Goal: Task Accomplishment & Management: Complete application form

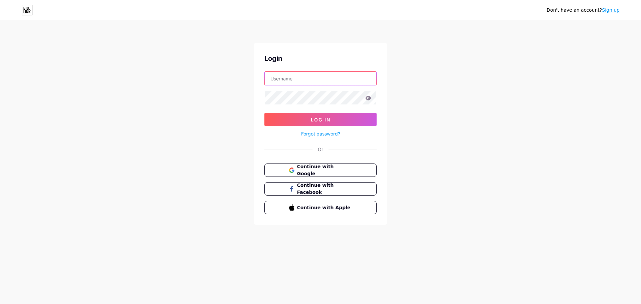
type input "[DOMAIN_NAME][EMAIL_ADDRESS][DOMAIN_NAME]"
click at [615, 9] on link "Sign up" at bounding box center [611, 9] width 18 height 5
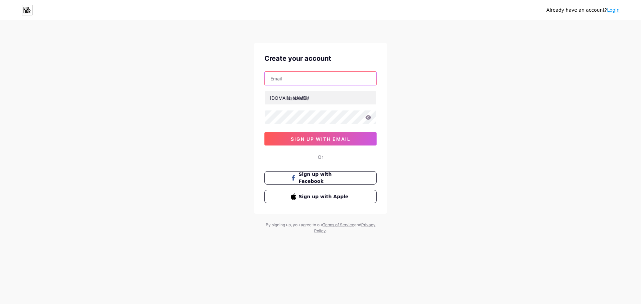
click at [310, 80] on input "text" at bounding box center [321, 78] width 112 height 13
click at [299, 80] on input "da" at bounding box center [321, 78] width 112 height 13
type input "[EMAIL_ADDRESS][DOMAIN_NAME]"
type input "dar_almwajeb"
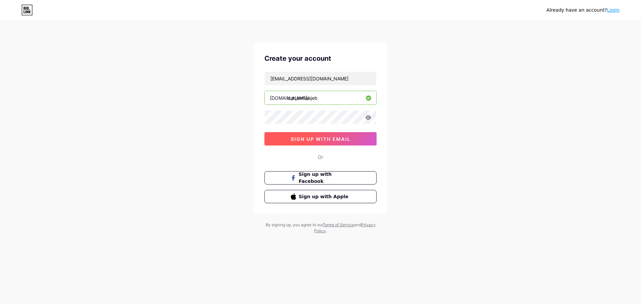
click at [282, 140] on button "sign up with email" at bounding box center [321, 138] width 112 height 13
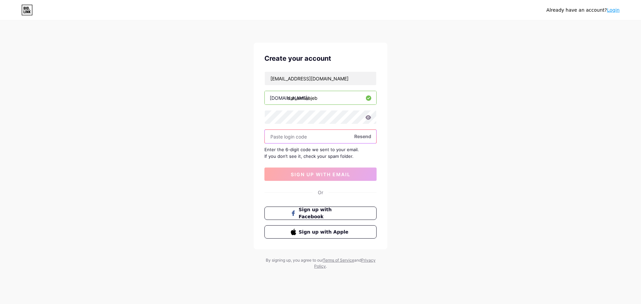
paste input "373118"
type input "373118"
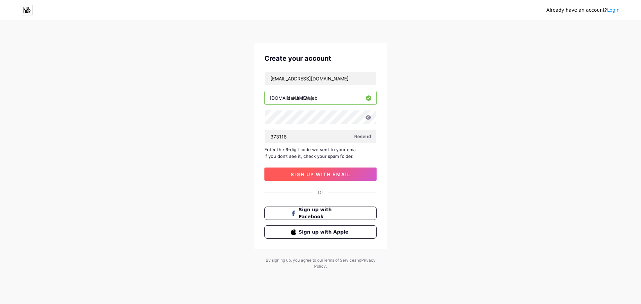
click at [335, 174] on span "sign up with email" at bounding box center [321, 175] width 60 height 6
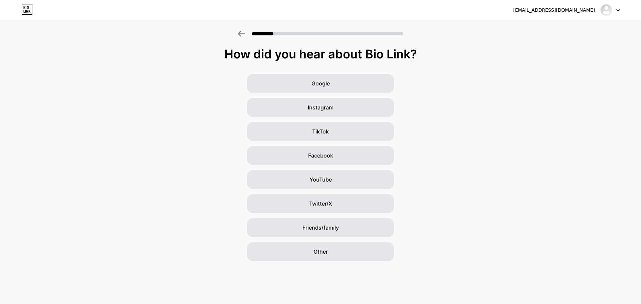
click at [202, 132] on div "Google Instagram TikTok Facebook YouTube Twitter/X Friends/family Other" at bounding box center [320, 167] width 641 height 187
click at [336, 107] on div "Instagram" at bounding box center [320, 107] width 147 height 19
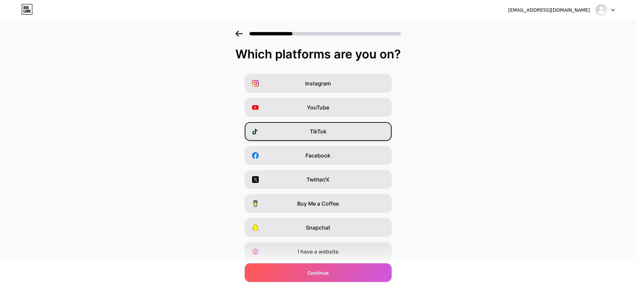
click at [354, 136] on div "TikTok" at bounding box center [318, 131] width 147 height 19
click at [357, 227] on div "Snapchat" at bounding box center [318, 227] width 147 height 19
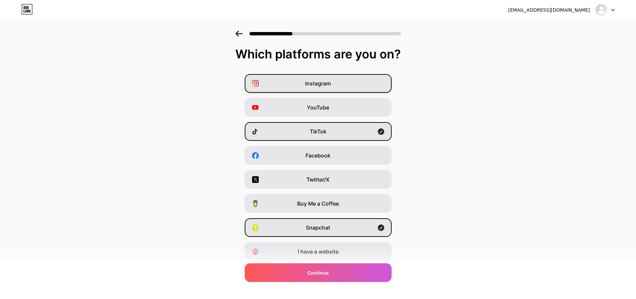
click at [359, 86] on div "Instagram" at bounding box center [318, 83] width 147 height 19
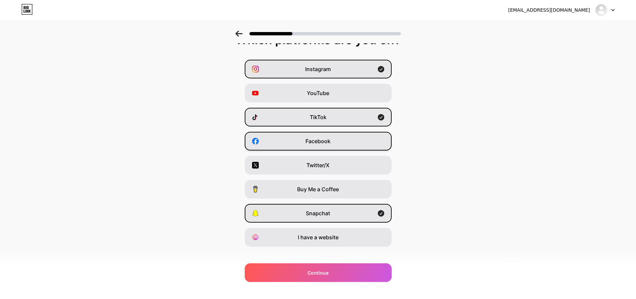
scroll to position [22, 0]
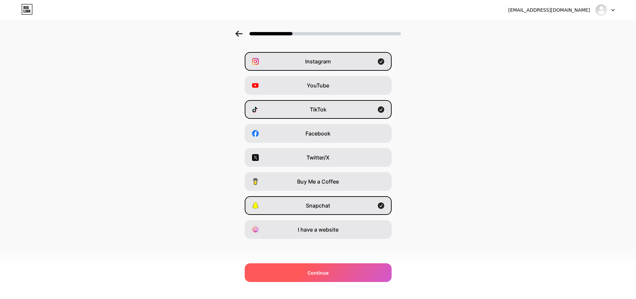
click at [342, 268] on div "Continue" at bounding box center [318, 273] width 147 height 19
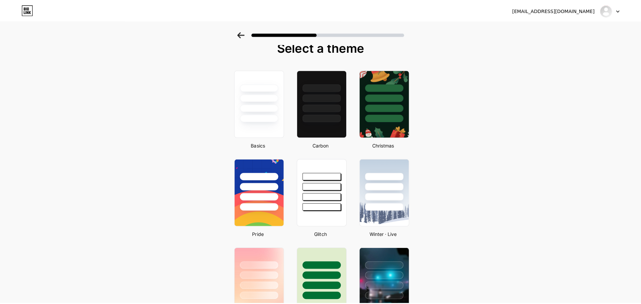
scroll to position [0, 0]
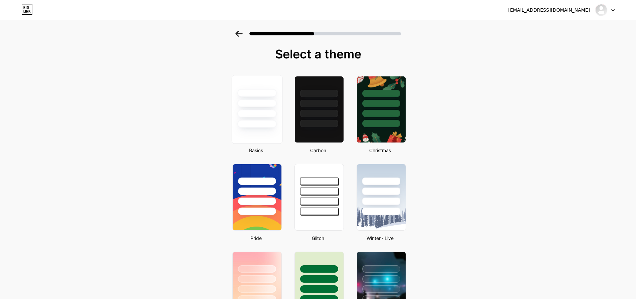
click at [269, 108] on div at bounding box center [257, 102] width 50 height 52
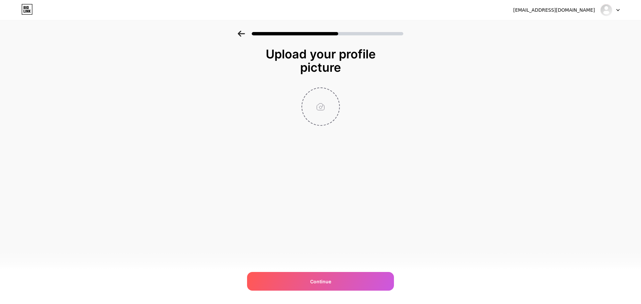
click at [333, 111] on input "file" at bounding box center [320, 106] width 37 height 37
type input "C:\fakepath\شيش.jpg"
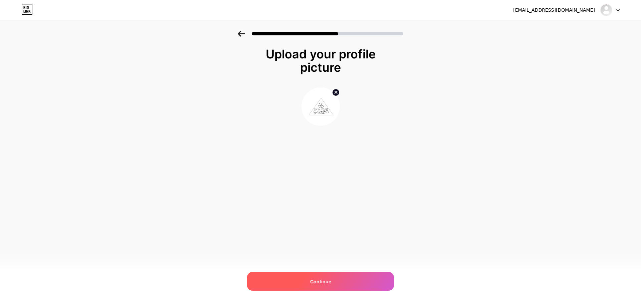
click at [302, 280] on div "Continue" at bounding box center [320, 281] width 147 height 19
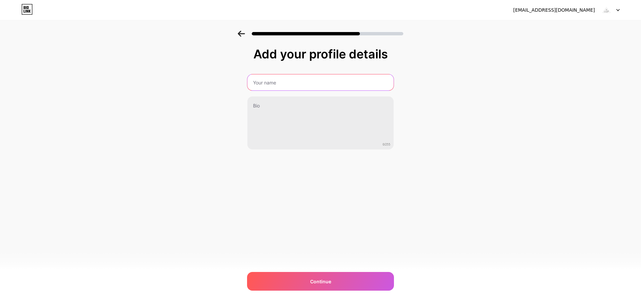
click at [297, 88] on input "text" at bounding box center [321, 83] width 146 height 16
click at [331, 81] on input "text" at bounding box center [321, 83] width 148 height 16
type input "دار المواجيب"
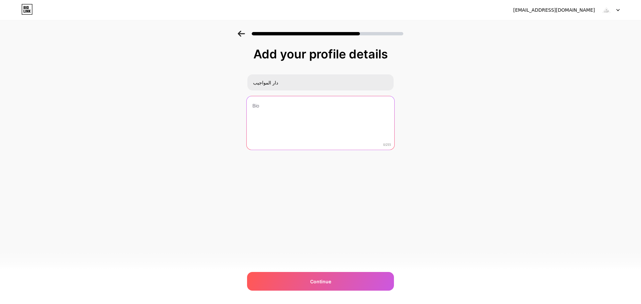
click at [289, 109] on textarea at bounding box center [321, 123] width 148 height 54
paste textarea "خبرة في تنظيم وتغطية جميع أنواع الأفراح"
paste textarea "كوشات | حفلات | لقاءات | مؤتمرات"
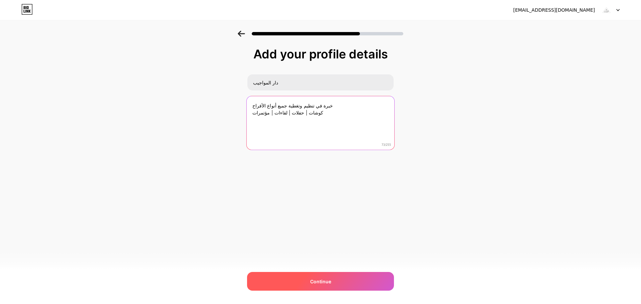
type textarea "خبرة في تنظيم وتغطية جميع أنواع الأفراح كوشات | حفلات | لقاءات | مؤتمرات"
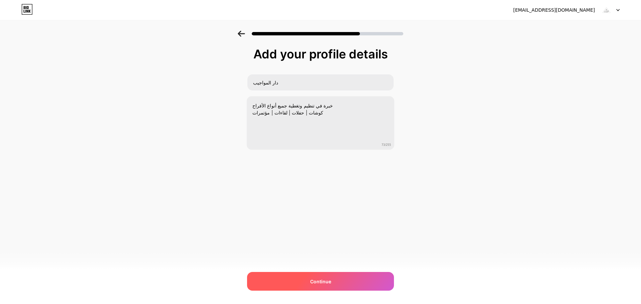
click at [332, 285] on div "Continue" at bounding box center [320, 281] width 147 height 19
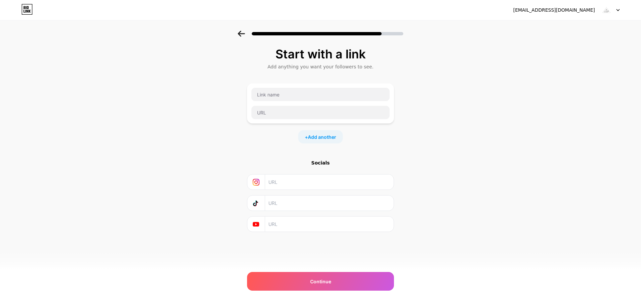
click at [278, 181] on input "text" at bounding box center [329, 182] width 121 height 15
paste input "https://www.instagram.com/dar_almwajeb/"
type input "https://www.instagram.com/dar_almwajeb/"
click at [283, 201] on input "text" at bounding box center [329, 203] width 121 height 15
paste input "https://www.tiktok.com/@dar_almawajeb"
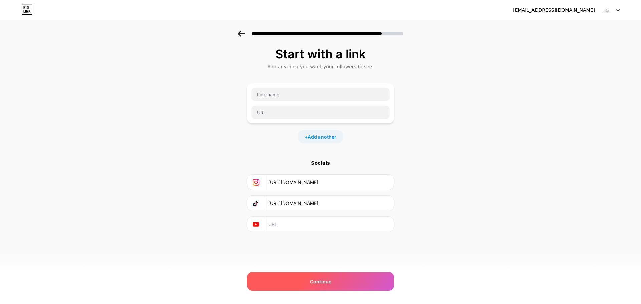
type input "https://www.tiktok.com/@dar_almawajeb"
click at [322, 284] on span "Continue" at bounding box center [320, 281] width 21 height 7
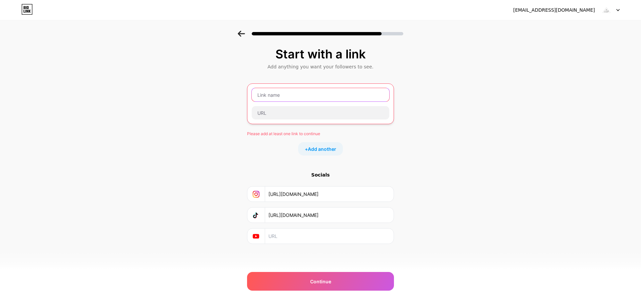
click at [300, 94] on input "text" at bounding box center [321, 94] width 138 height 13
click at [414, 149] on div "Start with a link Add anything you want your followers to see. Please add at le…" at bounding box center [320, 154] width 641 height 247
click at [279, 96] on input "text" at bounding box center [321, 94] width 138 height 13
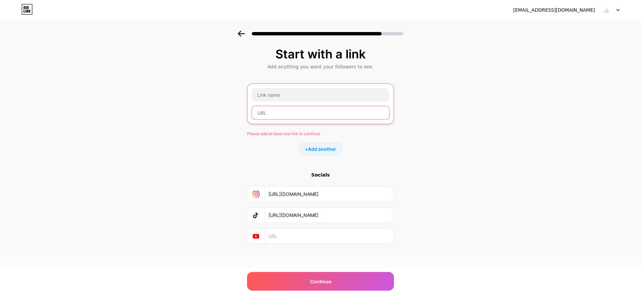
click at [279, 108] on input "text" at bounding box center [321, 112] width 138 height 13
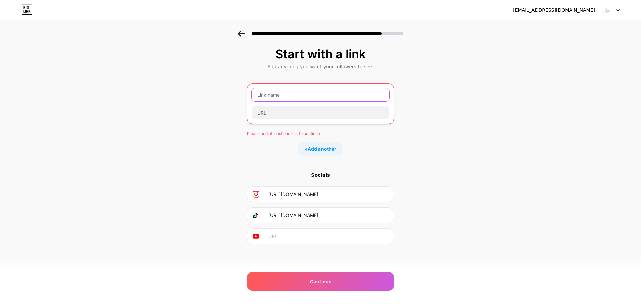
click at [278, 97] on input "text" at bounding box center [321, 94] width 138 height 13
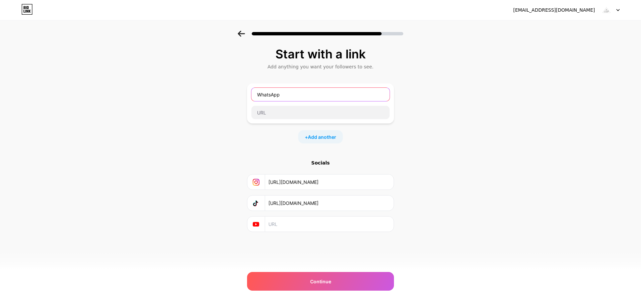
type input "WhatsApp"
drag, startPoint x: 268, startPoint y: 122, endPoint x: 272, endPoint y: 113, distance: 10.1
click at [269, 122] on div "WhatsApp" at bounding box center [320, 104] width 147 height 40
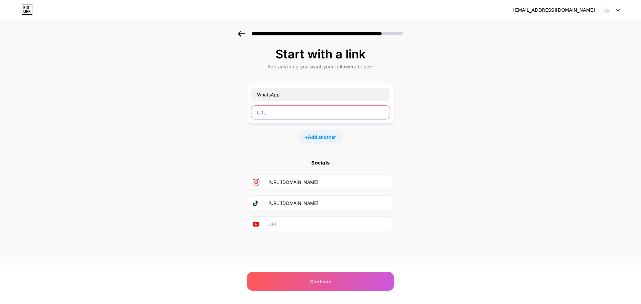
click at [272, 113] on input "text" at bounding box center [321, 112] width 138 height 13
click at [280, 116] on input "q" at bounding box center [321, 112] width 138 height 13
paste input "https://l.instagram.com/?u=http%3A%2F%2Fwa.me%2F%2B96551081082%3Ffbclid%3DPAZXh…"
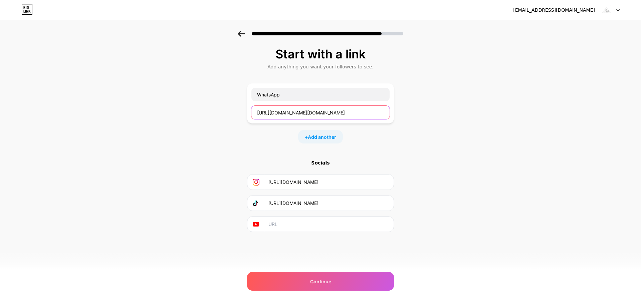
scroll to position [0, 678]
type input "https://l.instagram.com/?u=http%3A%2F%2Fwa.me%2F%2B96551081082%3Ffbclid%3DPAZXh…"
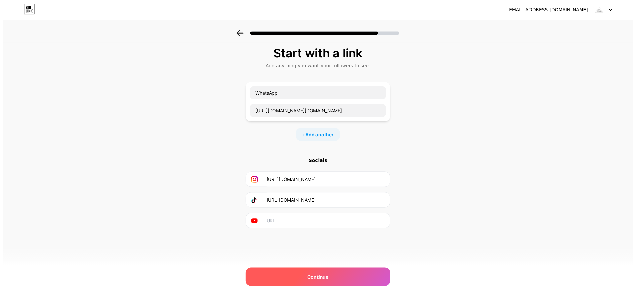
scroll to position [0, 0]
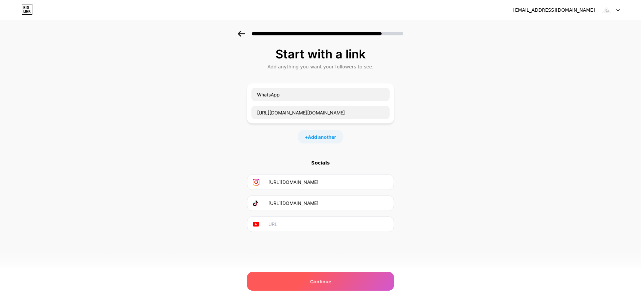
click at [337, 278] on div "Continue" at bounding box center [320, 281] width 147 height 19
click at [344, 278] on div "Continue" at bounding box center [320, 281] width 147 height 19
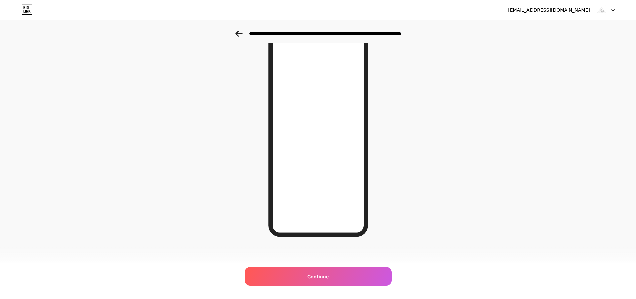
scroll to position [36, 0]
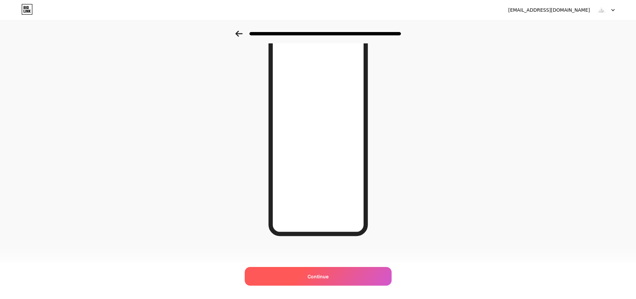
click at [333, 273] on div "Continue" at bounding box center [318, 276] width 147 height 19
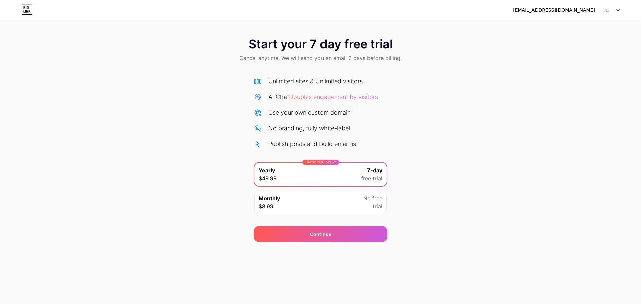
click at [611, 10] on img at bounding box center [606, 10] width 13 height 13
drag, startPoint x: 606, startPoint y: 55, endPoint x: 541, endPoint y: 70, distance: 67.2
click at [606, 55] on div "Start your 7 day free trial Cancel anytime. We will send you an email 2 days be…" at bounding box center [320, 50] width 641 height 39
click at [224, 16] on div "dar_almwajeb@hotmail.com Logout" at bounding box center [320, 10] width 641 height 20
click at [151, 32] on div "Start your 7 day free trial Cancel anytime. We will send you an email 2 days be…" at bounding box center [320, 50] width 641 height 39
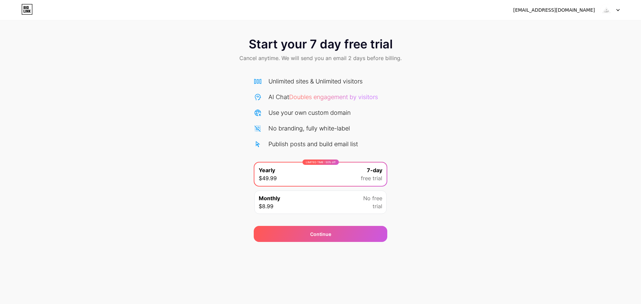
click at [366, 200] on span "No free" at bounding box center [372, 198] width 19 height 8
click at [291, 130] on div "No branding, fully white-label" at bounding box center [310, 128] width 82 height 9
